Goal: Information Seeking & Learning: Learn about a topic

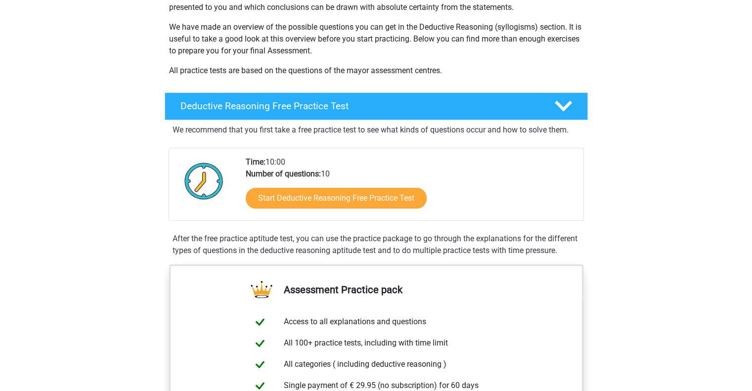
scroll to position [148, 0]
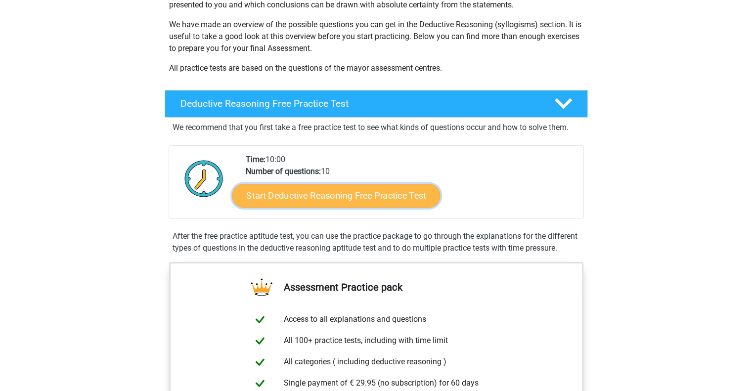
click at [322, 192] on link "Start Deductive Reasoning Free Practice Test" at bounding box center [336, 195] width 208 height 24
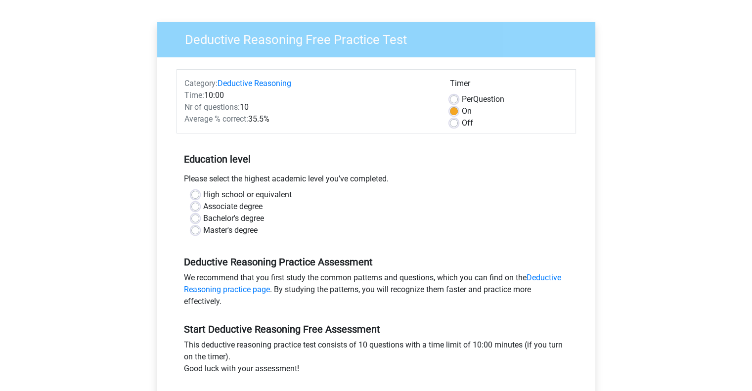
scroll to position [99, 0]
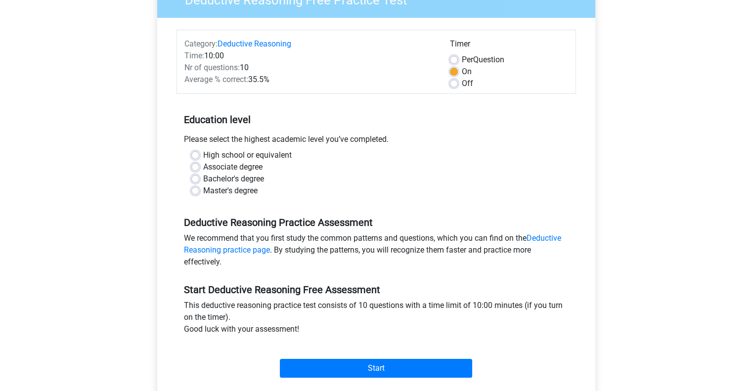
click at [215, 179] on label "Bachelor's degree" at bounding box center [233, 179] width 61 height 12
click at [199, 179] on input "Bachelor's degree" at bounding box center [195, 178] width 8 height 10
radio input "true"
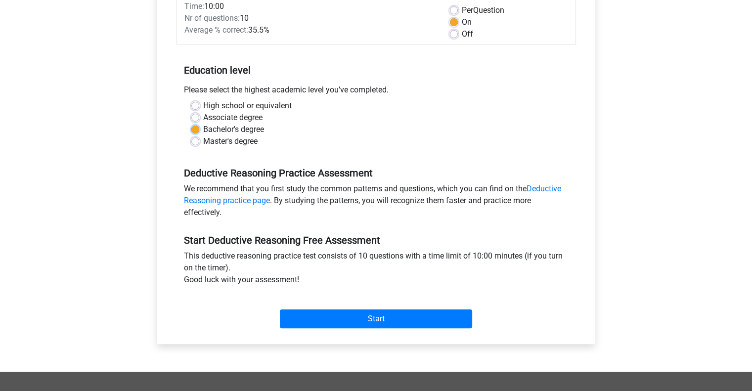
scroll to position [247, 0]
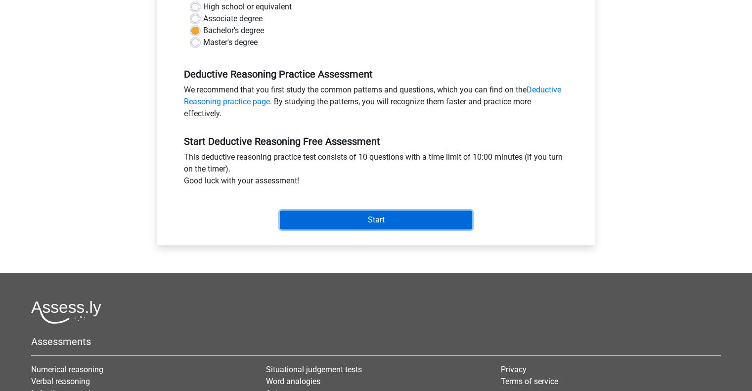
click at [370, 219] on input "Start" at bounding box center [376, 220] width 192 height 19
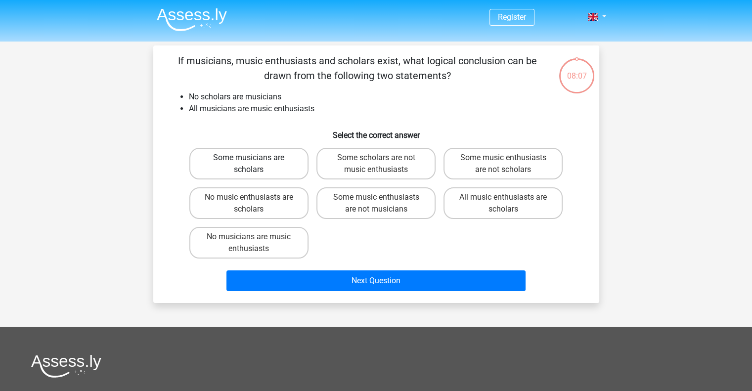
click at [262, 164] on label "Some musicians are scholars" at bounding box center [248, 164] width 119 height 32
click at [255, 164] on input "Some musicians are scholars" at bounding box center [252, 161] width 6 height 6
radio input "true"
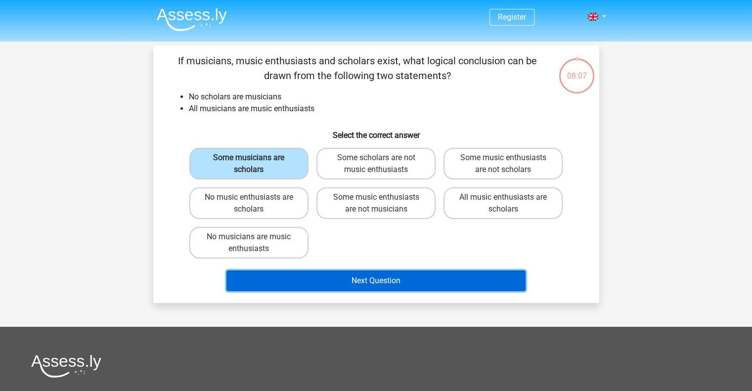
click at [369, 285] on button "Next Question" at bounding box center [375, 280] width 299 height 21
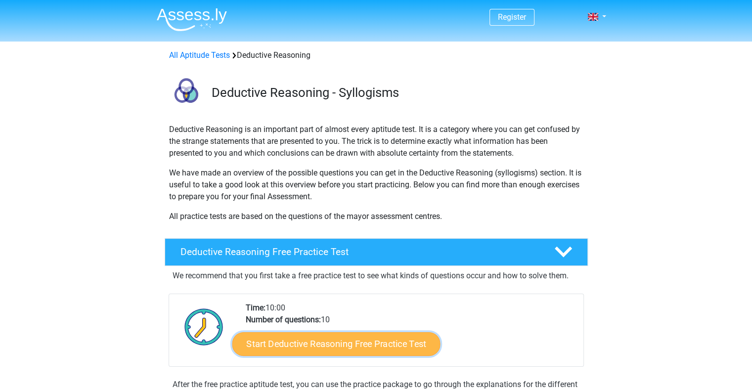
click at [337, 347] on link "Start Deductive Reasoning Free Practice Test" at bounding box center [336, 344] width 208 height 24
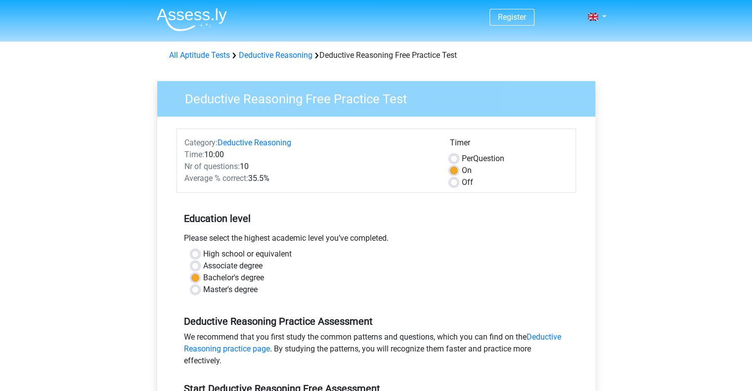
scroll to position [198, 0]
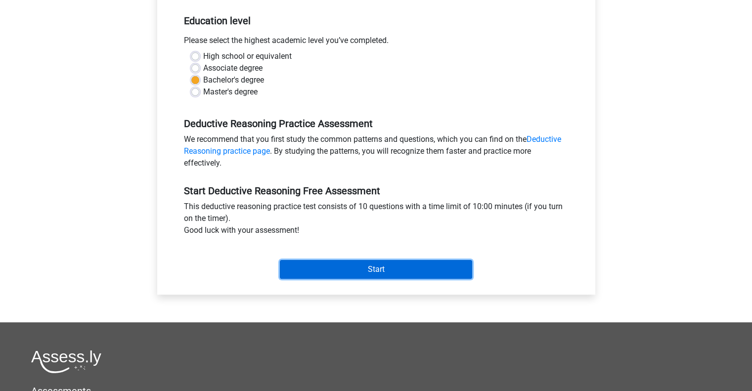
click at [427, 266] on input "Start" at bounding box center [376, 269] width 192 height 19
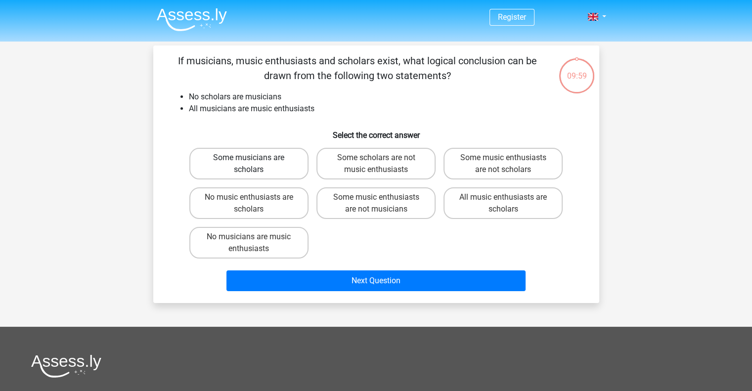
click at [275, 170] on label "Some musicians are scholars" at bounding box center [248, 164] width 119 height 32
click at [255, 164] on input "Some musicians are scholars" at bounding box center [252, 161] width 6 height 6
radio input "true"
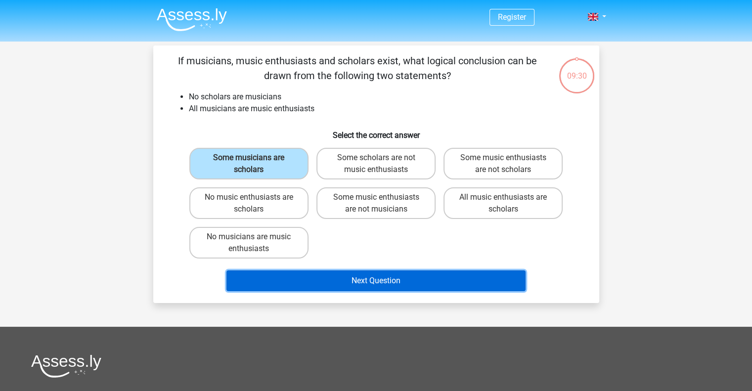
click at [395, 279] on button "Next Question" at bounding box center [375, 280] width 299 height 21
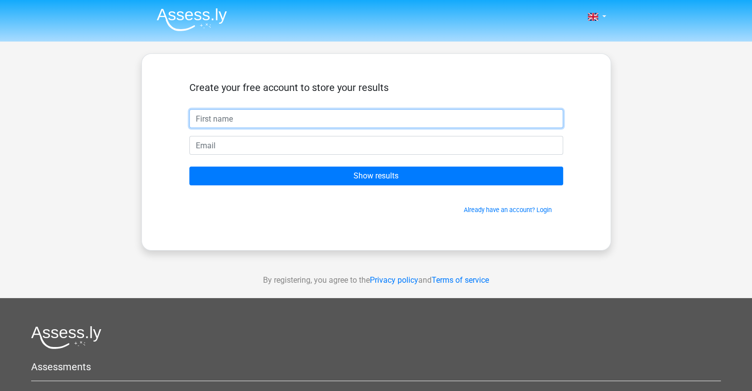
click at [293, 122] on input "text" at bounding box center [376, 118] width 374 height 19
type input "Gitali"
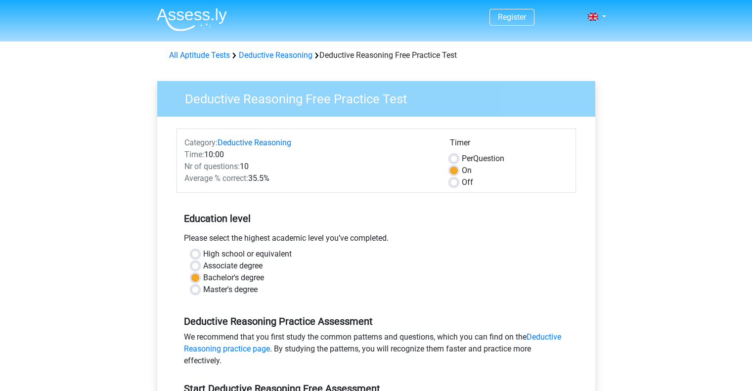
scroll to position [198, 0]
